Goal: Transaction & Acquisition: Obtain resource

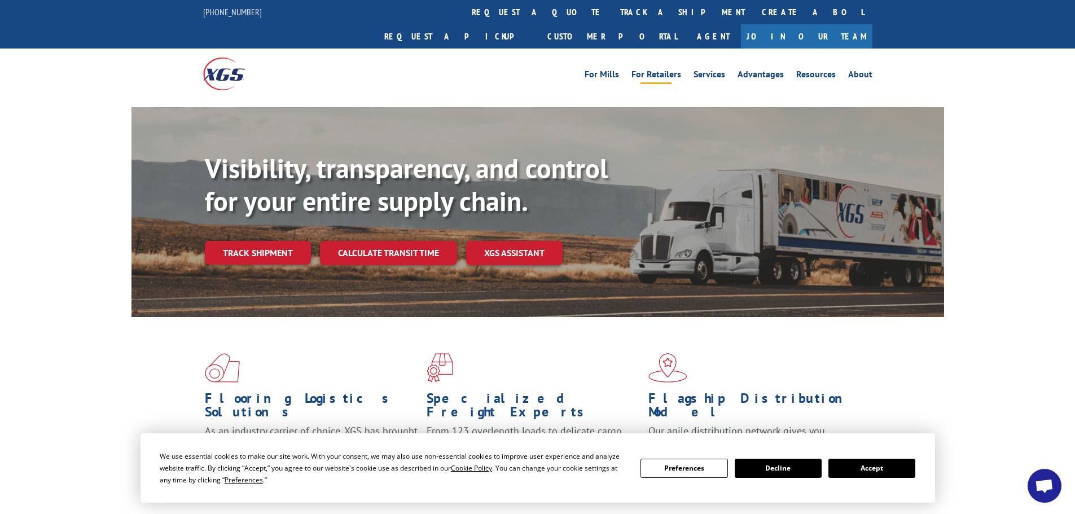
click at [663, 70] on link "For Retailers" at bounding box center [656, 76] width 50 height 12
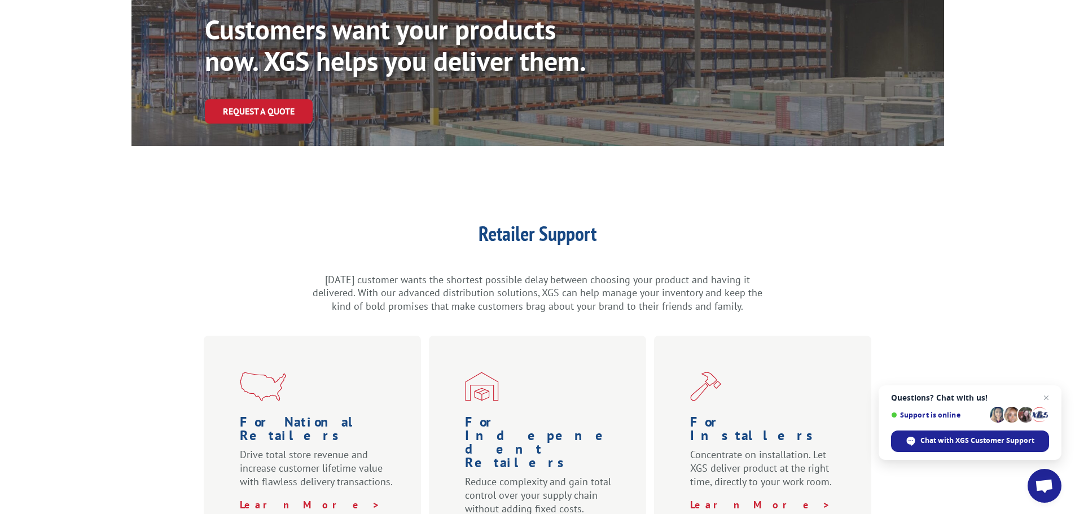
scroll to position [113, 0]
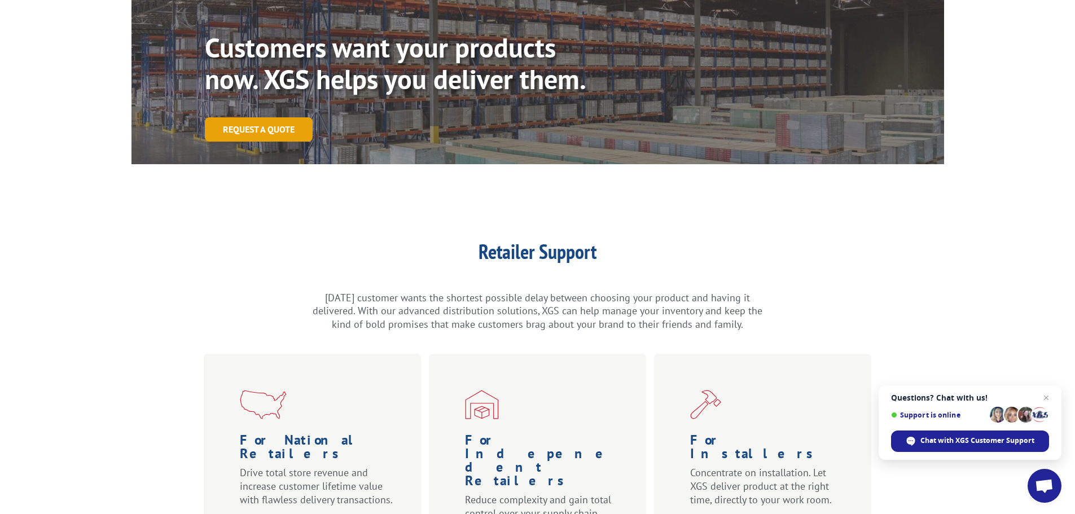
click at [281, 117] on link "Request a Quote" at bounding box center [259, 129] width 108 height 24
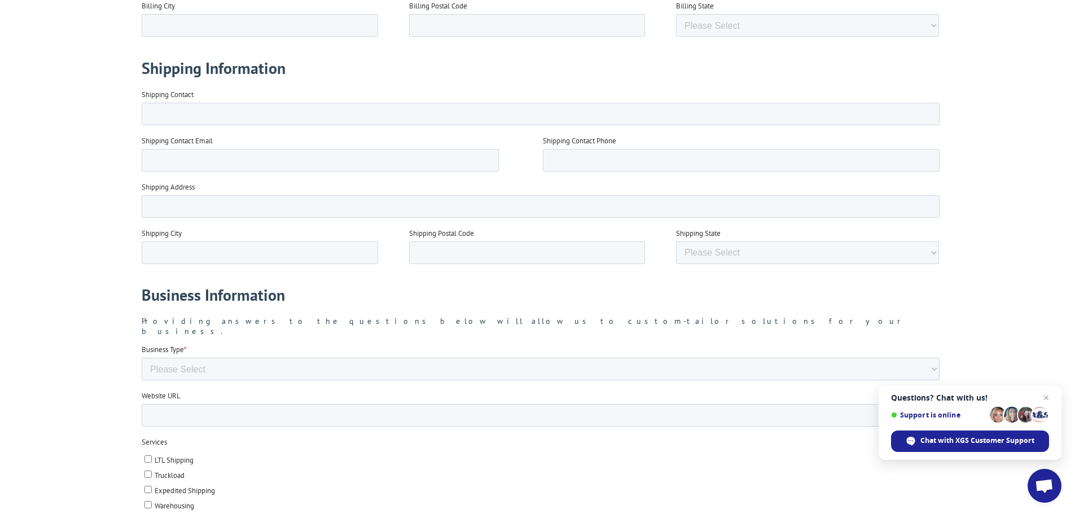
scroll to position [959, 0]
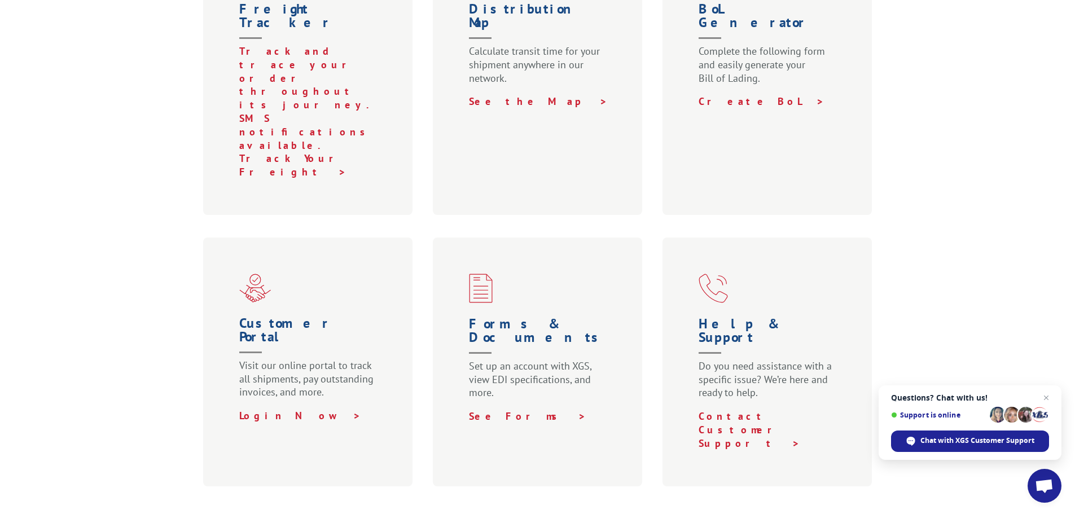
scroll to position [508, 0]
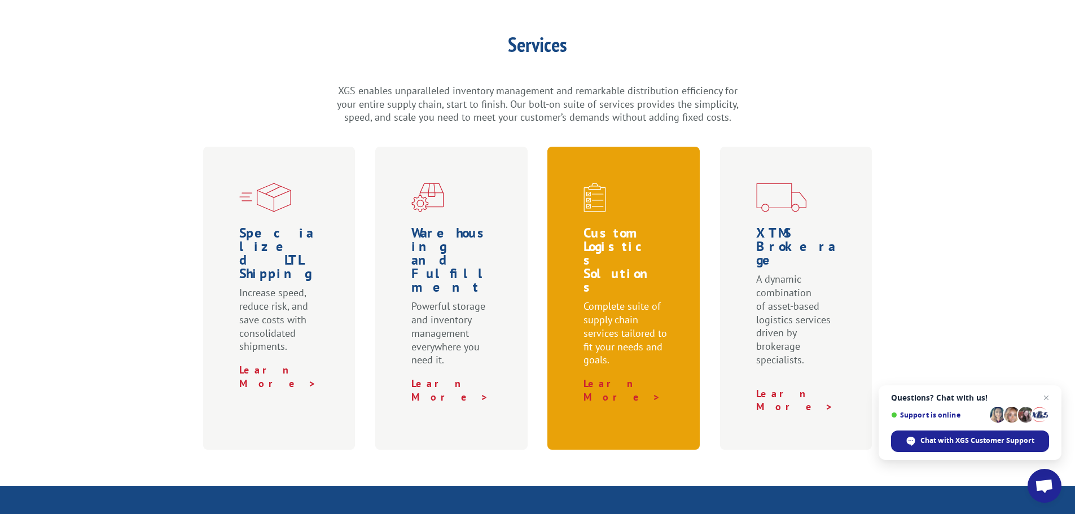
scroll to position [306, 0]
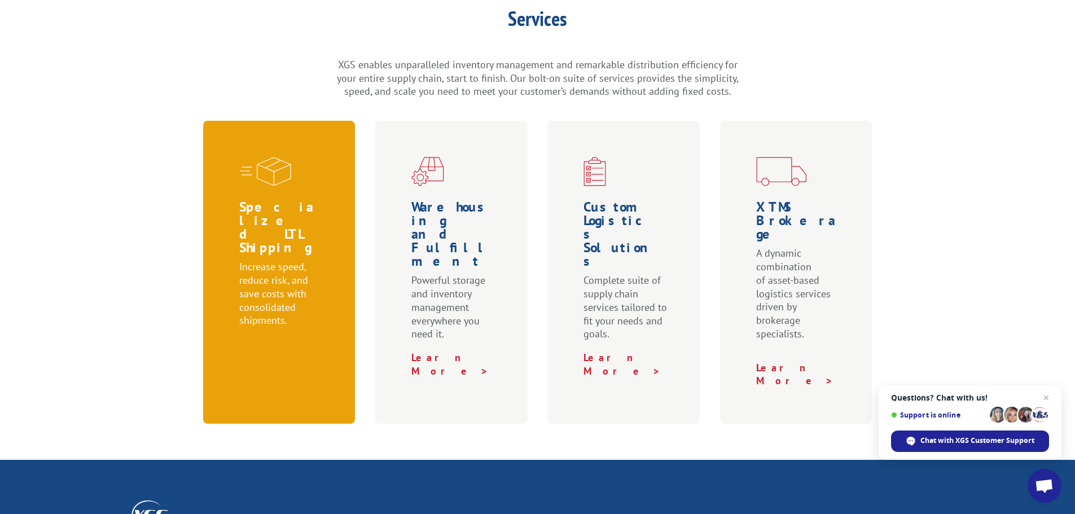
click at [273, 337] on link "Learn More >" at bounding box center [277, 350] width 77 height 27
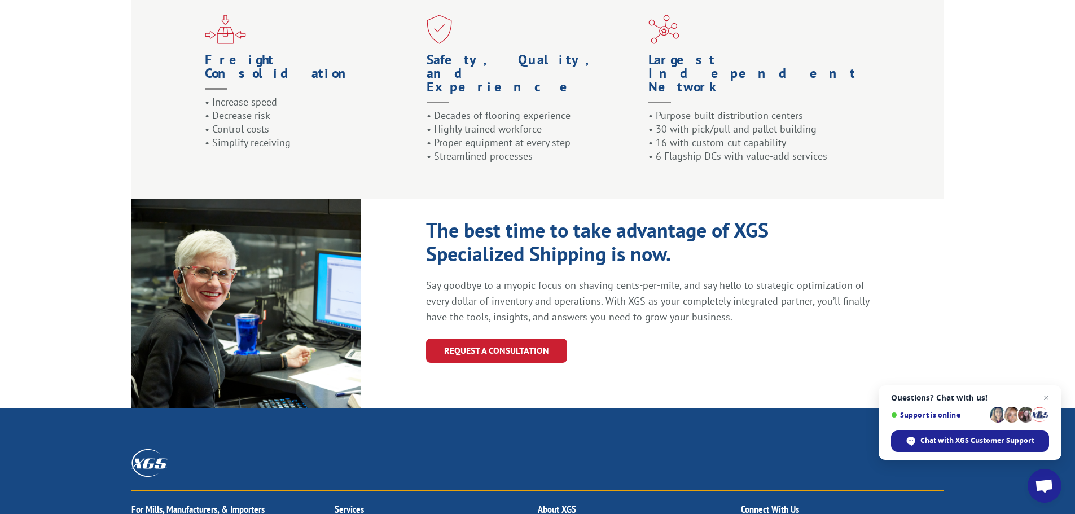
scroll to position [1022, 0]
